Goal: Task Accomplishment & Management: Manage account settings

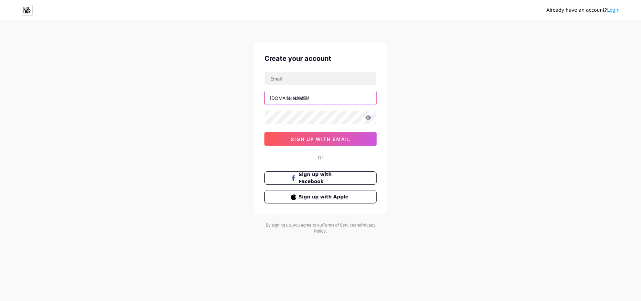
click at [329, 102] on input "text" at bounding box center [320, 97] width 111 height 13
click at [443, 133] on div "Already have an account? Login Create your account bio.link/ 0cAFcWeA5iuDshB85G…" at bounding box center [320, 127] width 641 height 255
click at [301, 83] on input "text" at bounding box center [320, 78] width 111 height 13
click at [427, 182] on div "Already have an account? Login Create your account bio.link/ 0cAFcWeA5iuDshB85G…" at bounding box center [320, 127] width 641 height 255
click at [25, 10] on icon at bounding box center [26, 10] width 11 height 11
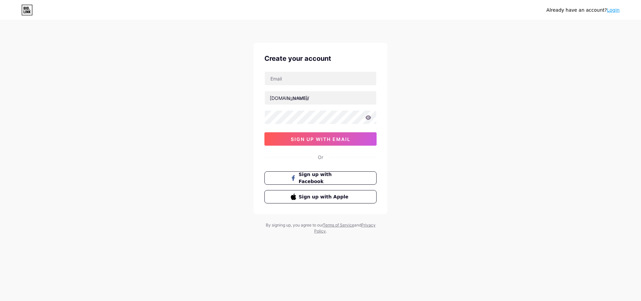
click at [28, 13] on icon at bounding box center [27, 11] width 2 height 3
click at [296, 75] on input "text" at bounding box center [320, 78] width 111 height 13
click at [505, 127] on div "Already have an account? Login Create your account bio.link/ 0cAFcWeA4CPKz97JF4…" at bounding box center [320, 127] width 641 height 255
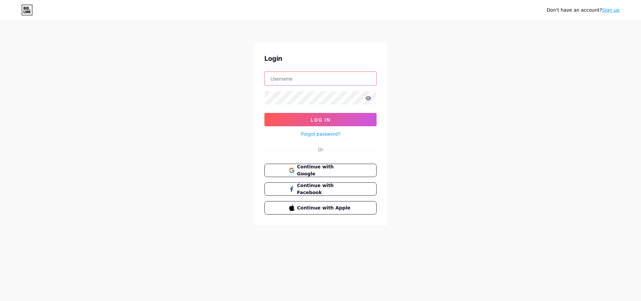
click at [316, 79] on input "text" at bounding box center [320, 78] width 111 height 13
click at [444, 109] on div "Don't have an account? Sign up Login Log In Forgot password? Or Continue with G…" at bounding box center [320, 123] width 641 height 246
click at [297, 81] on input "text" at bounding box center [320, 78] width 111 height 13
type input "phuong.viacom@gmail.com"
click at [407, 151] on div "Don't have an account? Sign up Login phuong.viacom@gmail.com Log In Forgot pass…" at bounding box center [320, 123] width 641 height 246
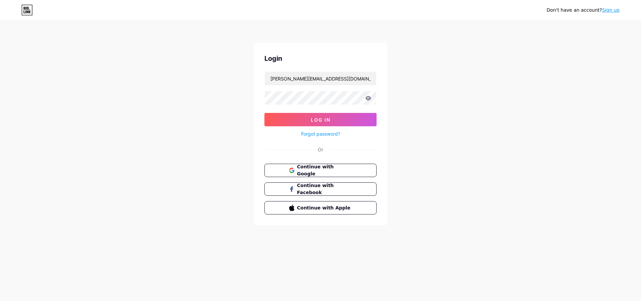
click at [430, 175] on div "Don't have an account? Sign up Login phuong.viacom@gmail.com Log In Forgot pass…" at bounding box center [320, 123] width 641 height 246
click at [320, 167] on span "Continue with Google" at bounding box center [324, 170] width 56 height 14
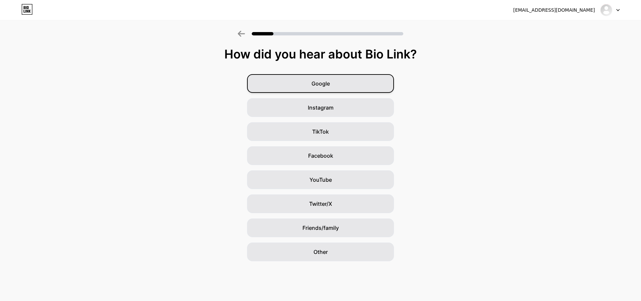
click at [298, 83] on div "Google" at bounding box center [320, 83] width 147 height 19
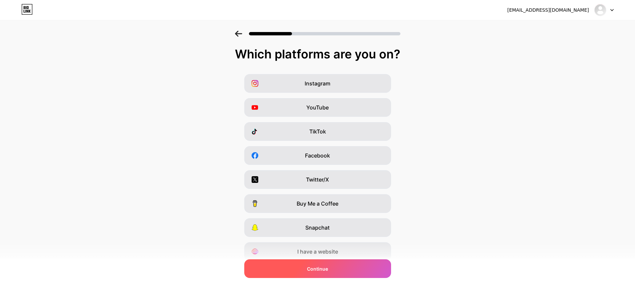
click at [312, 269] on span "Continue" at bounding box center [317, 268] width 21 height 7
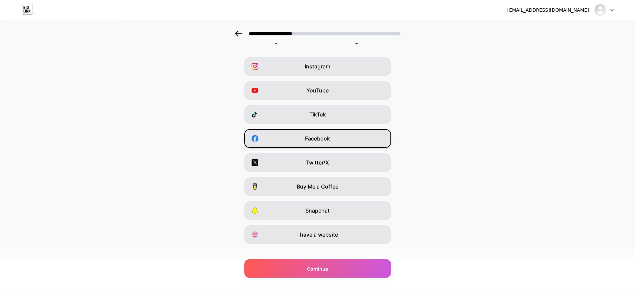
scroll to position [26, 0]
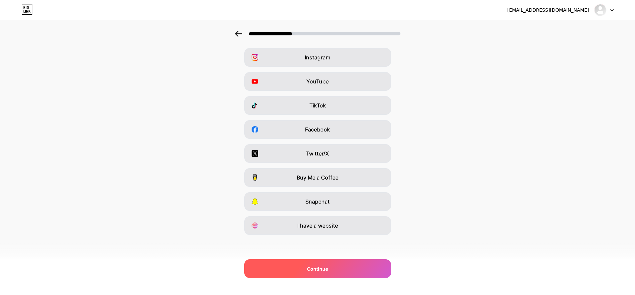
click at [295, 267] on div "Continue" at bounding box center [317, 268] width 147 height 19
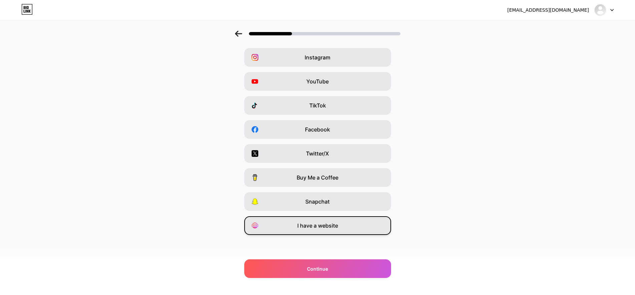
click at [344, 223] on div "I have a website" at bounding box center [317, 225] width 147 height 19
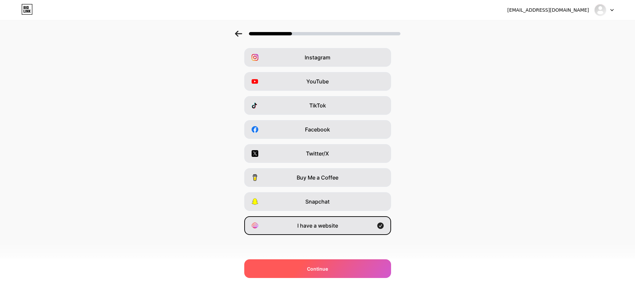
click at [339, 269] on div "Continue" at bounding box center [317, 268] width 147 height 19
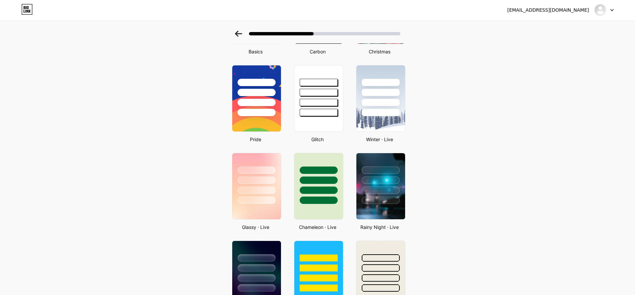
scroll to position [102, 0]
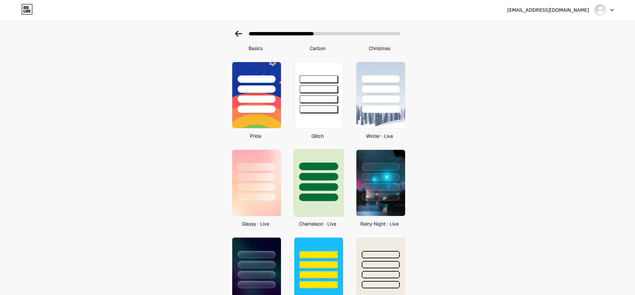
click at [332, 182] on div at bounding box center [318, 175] width 50 height 52
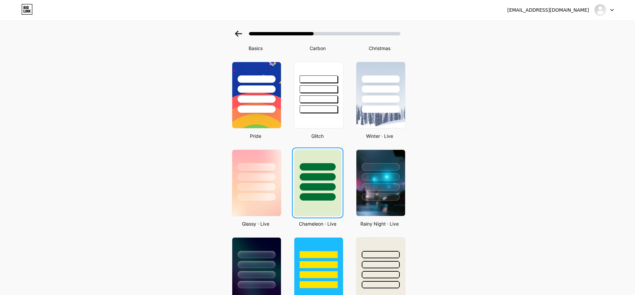
scroll to position [0, 0]
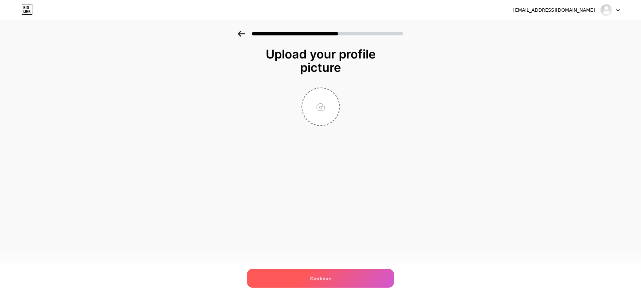
click at [318, 274] on div "Continue" at bounding box center [320, 278] width 147 height 19
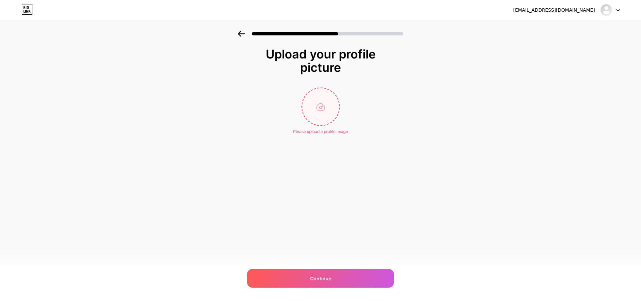
click at [319, 123] on input "file" at bounding box center [320, 106] width 37 height 37
type input "C:\fakepath\logo-2.jpg"
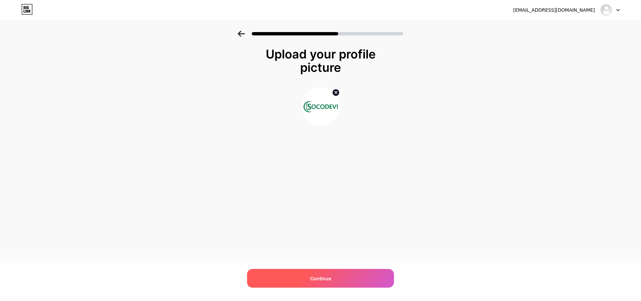
click at [307, 278] on div "Continue" at bounding box center [320, 278] width 147 height 19
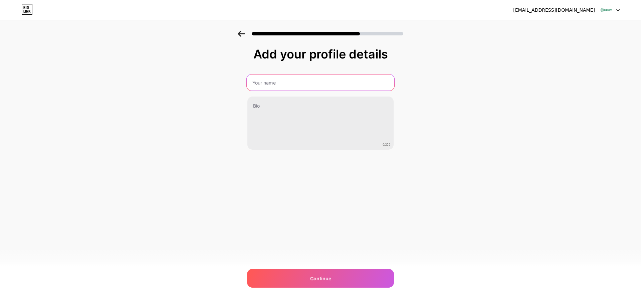
click at [302, 84] on input "text" at bounding box center [320, 82] width 147 height 16
paste input "MAY, TRAN THI HA"
type input "MAY, TRAN THI HA"
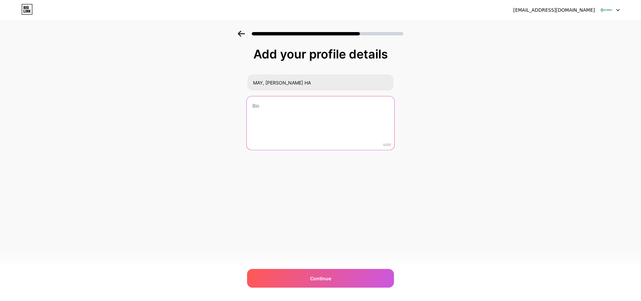
click at [275, 105] on textarea at bounding box center [320, 123] width 147 height 54
paste textarea "(+84) 38 8909 689"
paste textarea "m.tran@socodevi.org"
paste textarea "Socodevi.org"
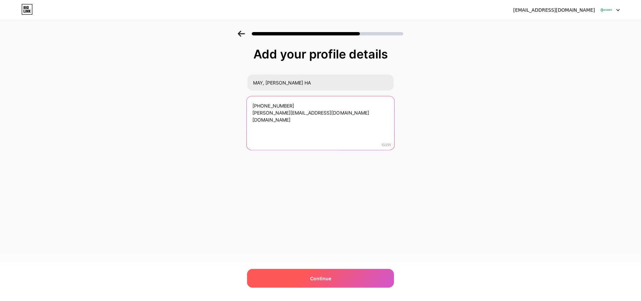
type textarea "(+84) 38 8909 689 m.tran@socodevi.org Socodevi.org"
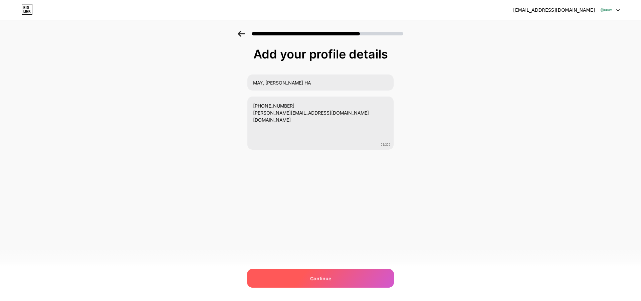
click at [330, 277] on span "Continue" at bounding box center [320, 278] width 21 height 7
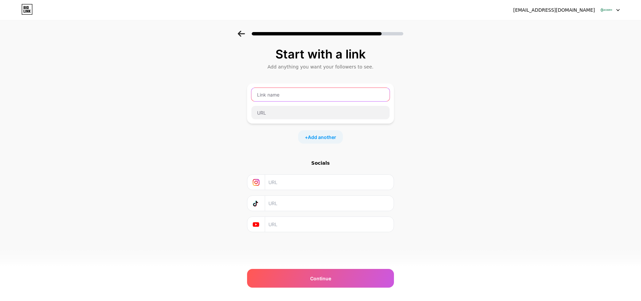
click at [344, 94] on input "text" at bounding box center [320, 94] width 138 height 13
paste input "Socodevi.org"
type input "Socodevi.org"
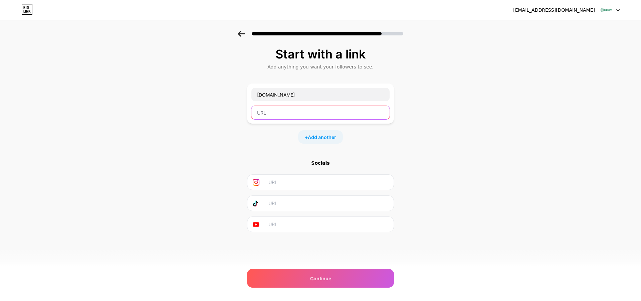
click at [281, 108] on input "text" at bounding box center [320, 112] width 138 height 13
paste input "Socodevi.org"
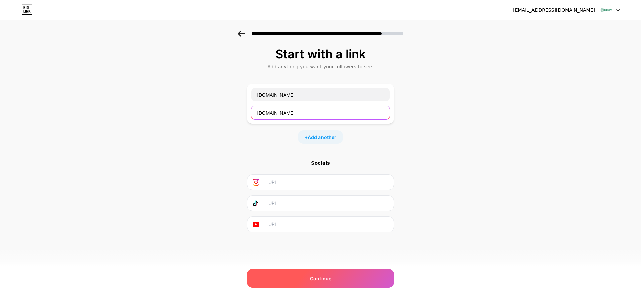
type input "Socodevi.org"
click at [323, 274] on div "Continue" at bounding box center [320, 278] width 147 height 19
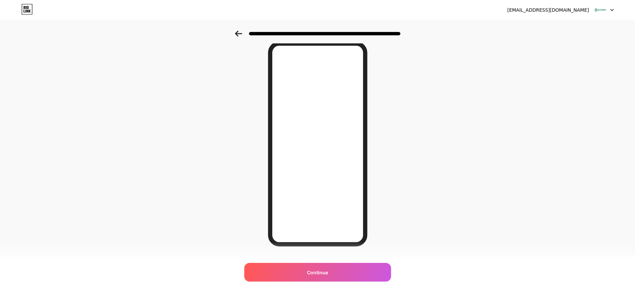
scroll to position [40, 0]
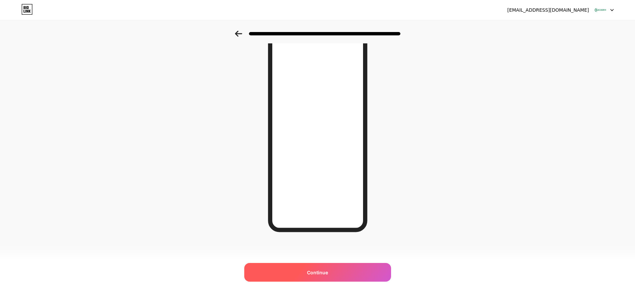
click at [314, 272] on span "Continue" at bounding box center [317, 272] width 21 height 7
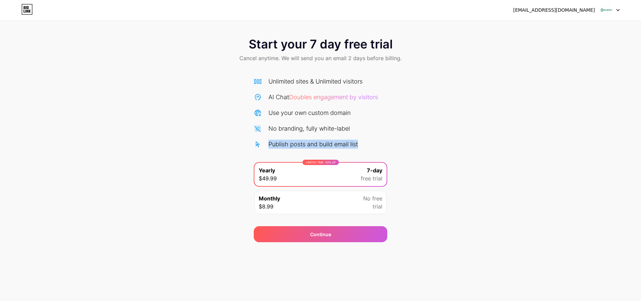
drag, startPoint x: 249, startPoint y: 43, endPoint x: 373, endPoint y: 147, distance: 162.4
click at [373, 147] on div "Start your 7 day free trial Cancel anytime. We will send you an email 2 days be…" at bounding box center [320, 136] width 641 height 211
copy div "Publish posts and build email list"
click at [440, 95] on div "Start your 7 day free trial Cancel anytime. We will send you an email 2 days be…" at bounding box center [320, 136] width 641 height 211
drag, startPoint x: 256, startPoint y: 168, endPoint x: 286, endPoint y: 169, distance: 30.4
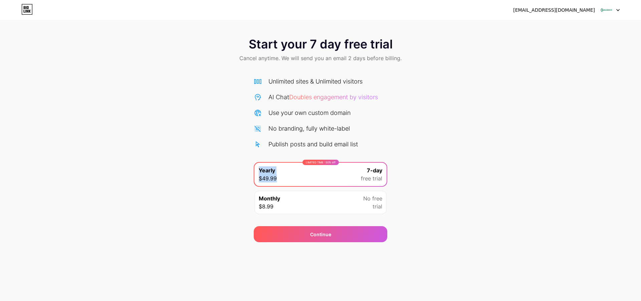
click at [286, 169] on div "LIMITED TIME : 50% off Yearly $49.99 7-day free trial" at bounding box center [320, 173] width 132 height 23
copy div "Yearly $49.99"
click at [461, 148] on div "Start your 7 day free trial Cancel anytime. We will send you an email 2 days be…" at bounding box center [320, 136] width 641 height 211
click at [294, 202] on div "Monthly $8.99 No free trial" at bounding box center [320, 201] width 132 height 23
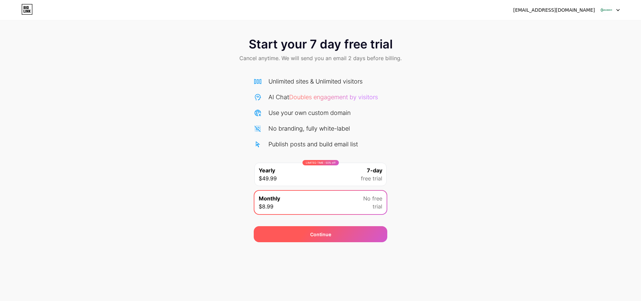
click at [314, 235] on div "Continue" at bounding box center [320, 234] width 21 height 7
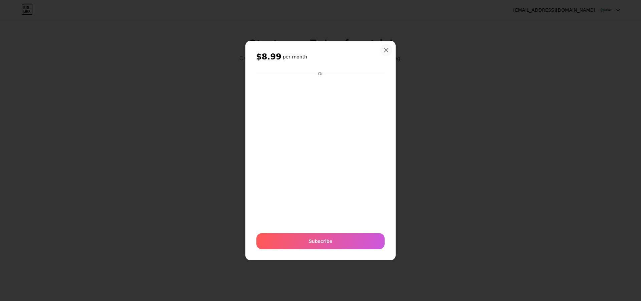
click at [383, 52] on div at bounding box center [386, 50] width 12 height 12
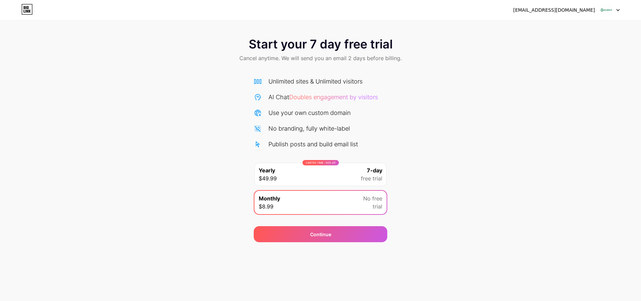
click at [22, 10] on icon at bounding box center [26, 9] width 11 height 11
click at [609, 10] on img at bounding box center [605, 10] width 13 height 13
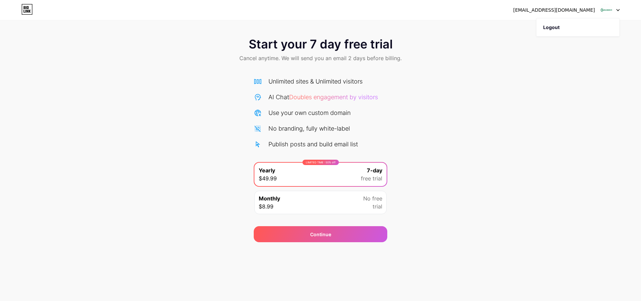
click at [25, 12] on icon at bounding box center [25, 11] width 1 height 3
click at [615, 11] on div at bounding box center [609, 10] width 19 height 12
click at [27, 9] on icon at bounding box center [26, 9] width 11 height 11
click at [26, 9] on icon at bounding box center [26, 9] width 11 height 11
click at [568, 12] on div "[EMAIL_ADDRESS][DOMAIN_NAME]" at bounding box center [554, 10] width 82 height 7
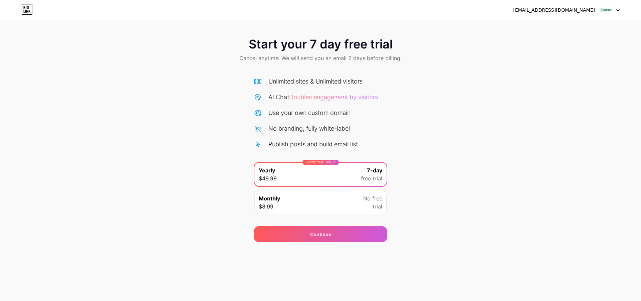
click at [604, 14] on img at bounding box center [605, 10] width 13 height 13
click at [559, 24] on li "Logout" at bounding box center [577, 27] width 83 height 18
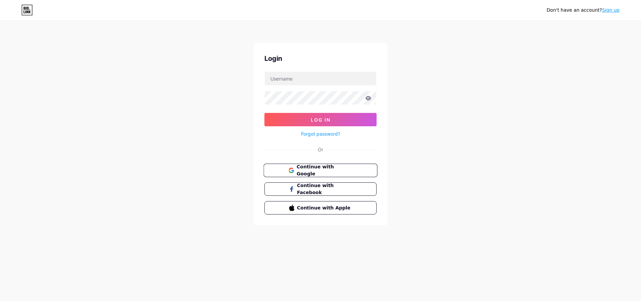
click at [323, 166] on button "Continue with Google" at bounding box center [320, 170] width 114 height 14
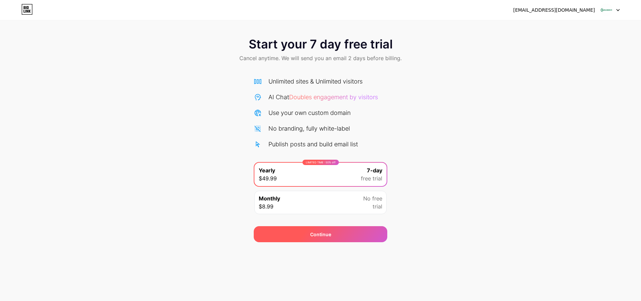
click at [315, 232] on div "Continue" at bounding box center [320, 234] width 21 height 7
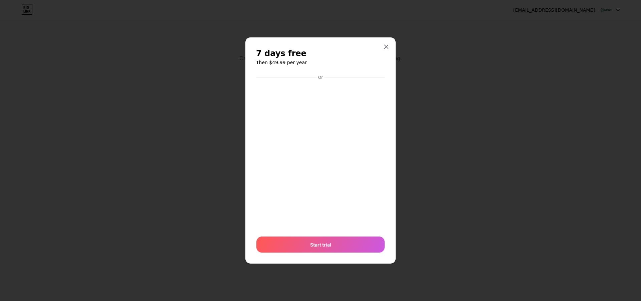
click at [387, 47] on icon at bounding box center [386, 47] width 4 height 4
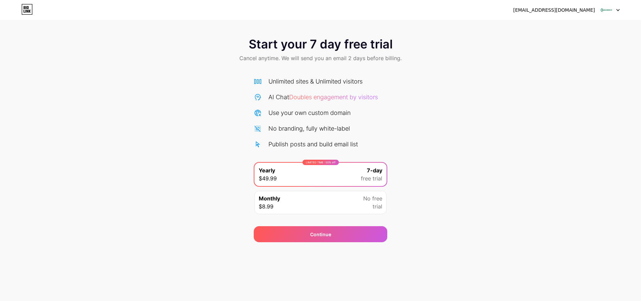
click at [560, 12] on div "[EMAIL_ADDRESS][DOMAIN_NAME]" at bounding box center [554, 10] width 82 height 7
click at [602, 11] on img at bounding box center [605, 10] width 13 height 13
click at [548, 29] on li "Logout" at bounding box center [577, 27] width 83 height 18
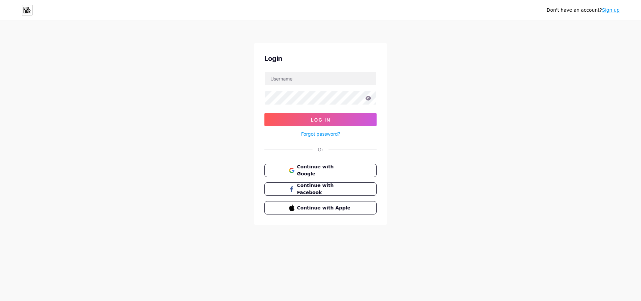
click at [23, 11] on icon at bounding box center [26, 10] width 11 height 11
